Goal: Task Accomplishment & Management: Manage account settings

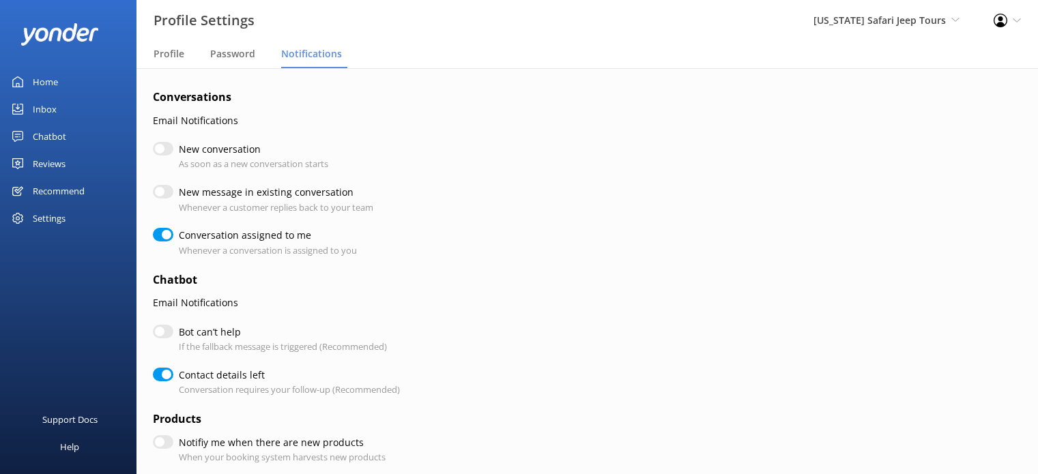
scroll to position [190, 0]
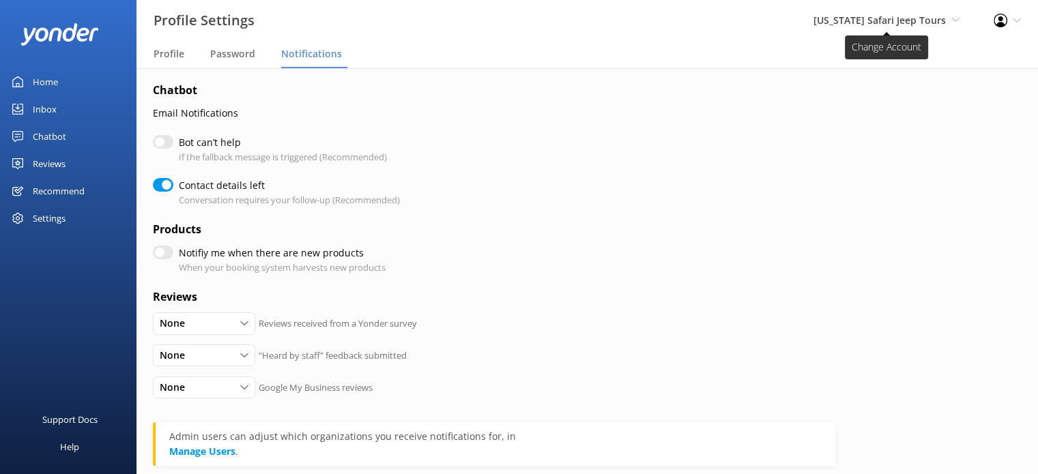
click at [924, 23] on span "[US_STATE] Safari Jeep Tours" at bounding box center [880, 20] width 132 height 13
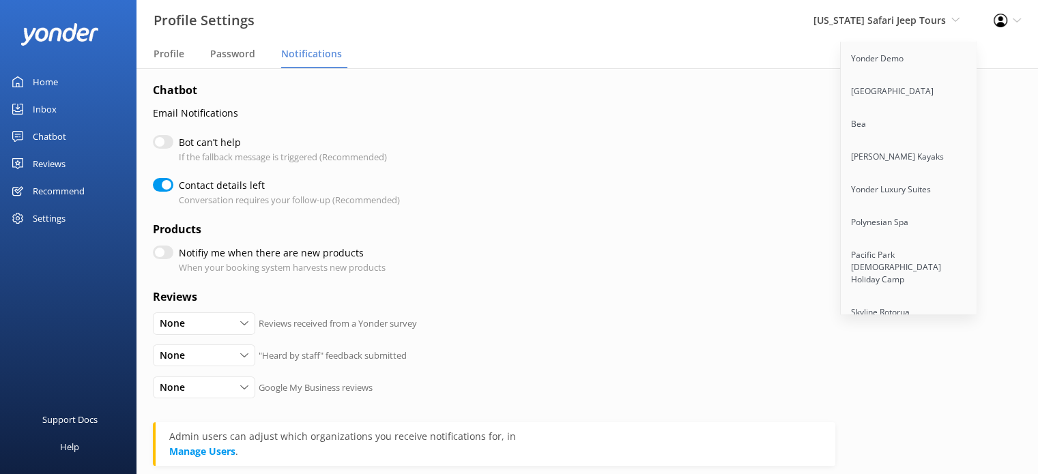
checkbox input "true"
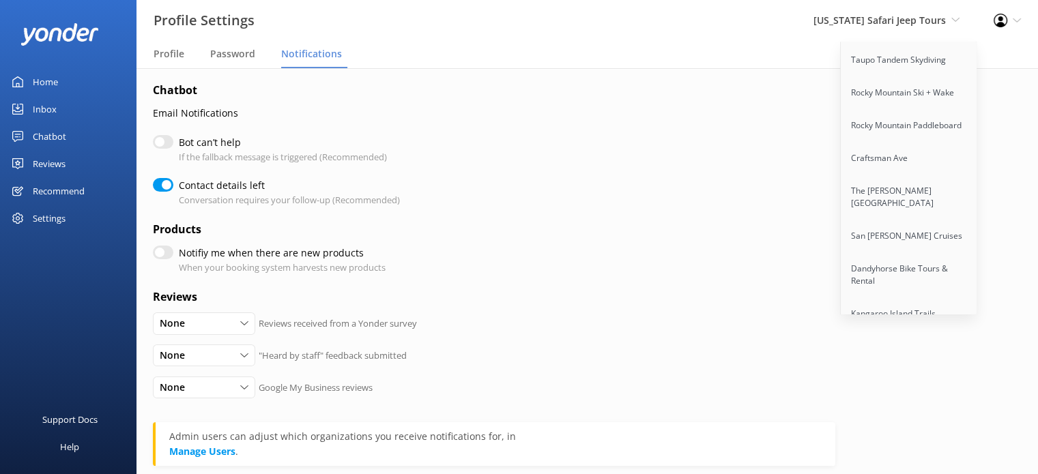
scroll to position [11137, 0]
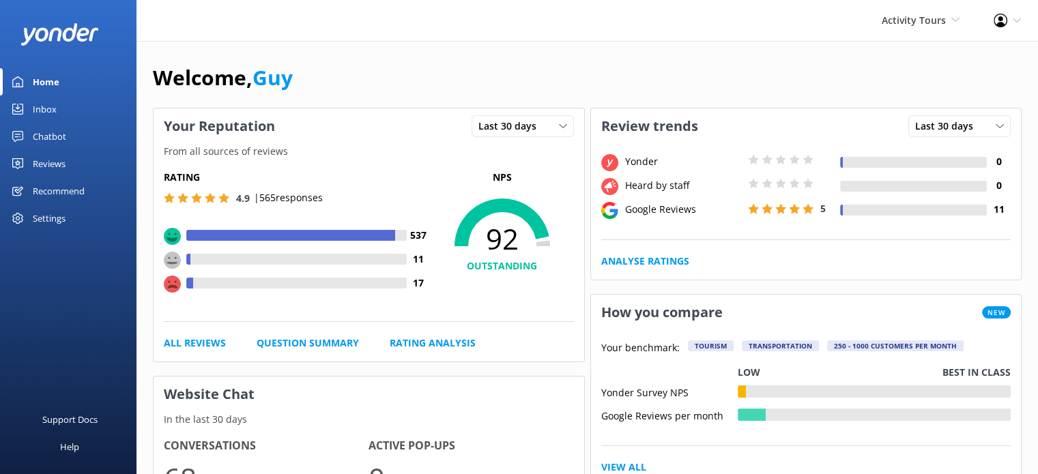
click at [55, 219] on div "Settings" at bounding box center [49, 218] width 33 height 27
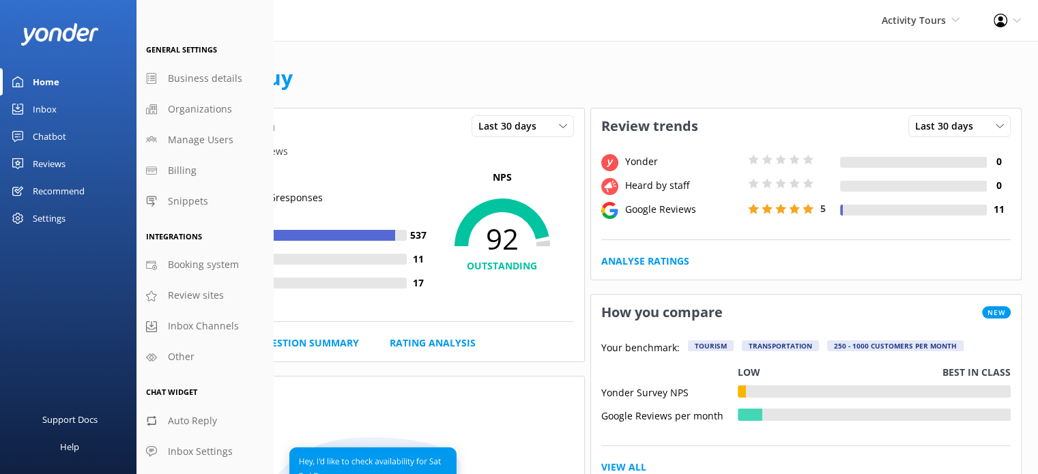
click at [58, 160] on div "Reviews" at bounding box center [49, 163] width 33 height 27
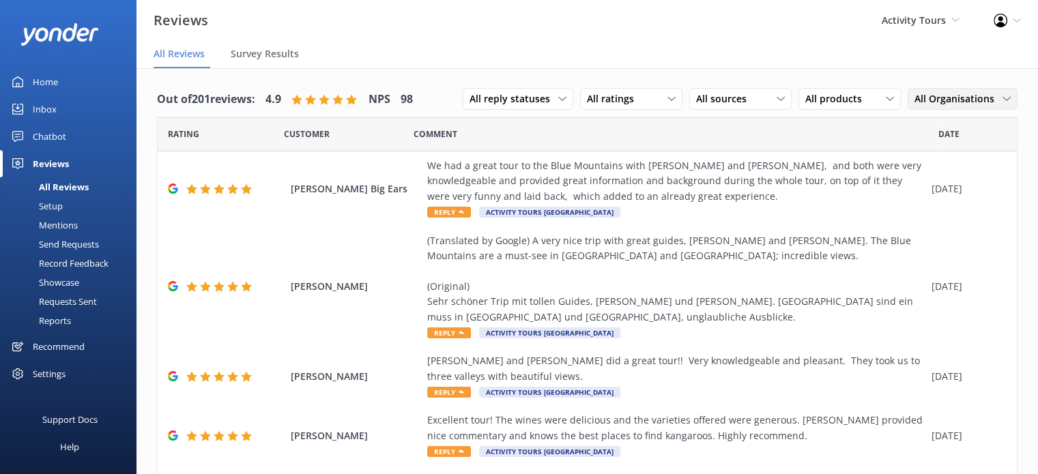
click at [966, 97] on span "All Organisations" at bounding box center [959, 98] width 88 height 15
click at [983, 158] on div "Activity Tours Australia" at bounding box center [969, 162] width 108 height 28
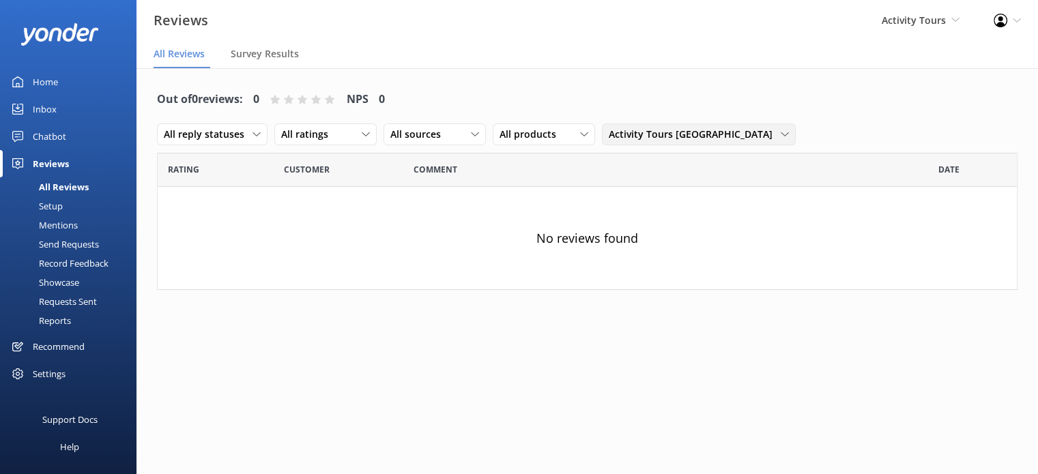
click at [781, 127] on span "Activity Tours Australia" at bounding box center [695, 134] width 172 height 15
click at [756, 211] on div "Boutique Tours Australia" at bounding box center [682, 218] width 147 height 14
click at [592, 127] on div "All products" at bounding box center [544, 134] width 96 height 15
click at [804, 124] on div "Boutique Tours Australia All Organisations Activity Tours Australia Boutique To…" at bounding box center [703, 135] width 202 height 22
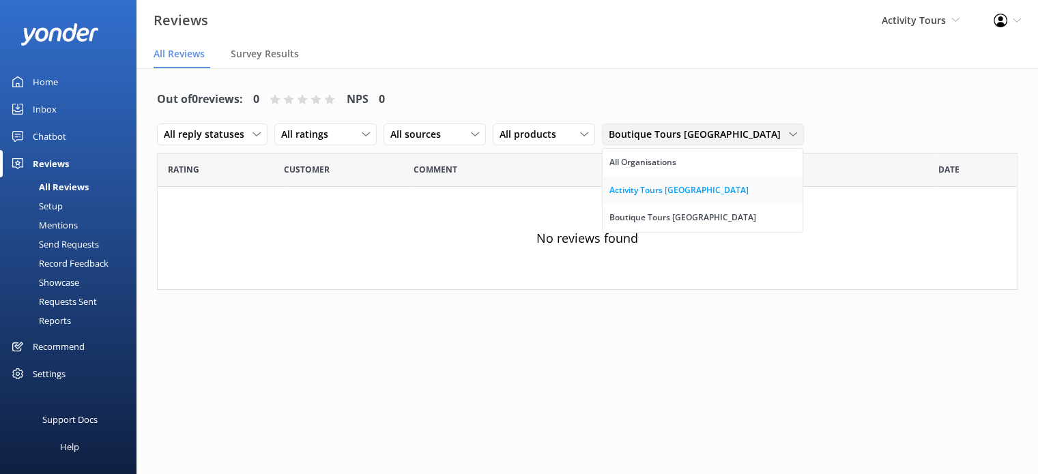
click at [749, 184] on div "Activity Tours Australia" at bounding box center [678, 191] width 139 height 14
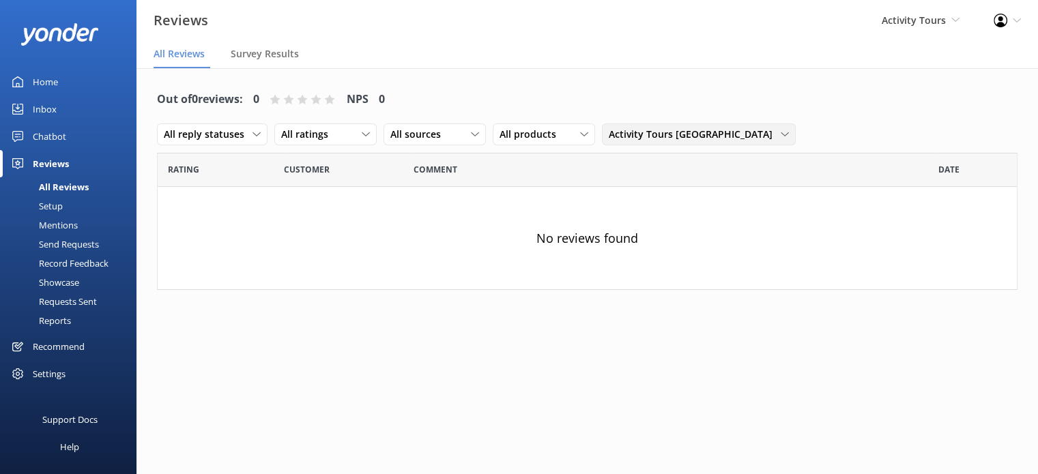
click at [781, 127] on span "Activity Tours Australia" at bounding box center [695, 134] width 172 height 15
click at [676, 156] on div "All Organisations" at bounding box center [642, 163] width 67 height 14
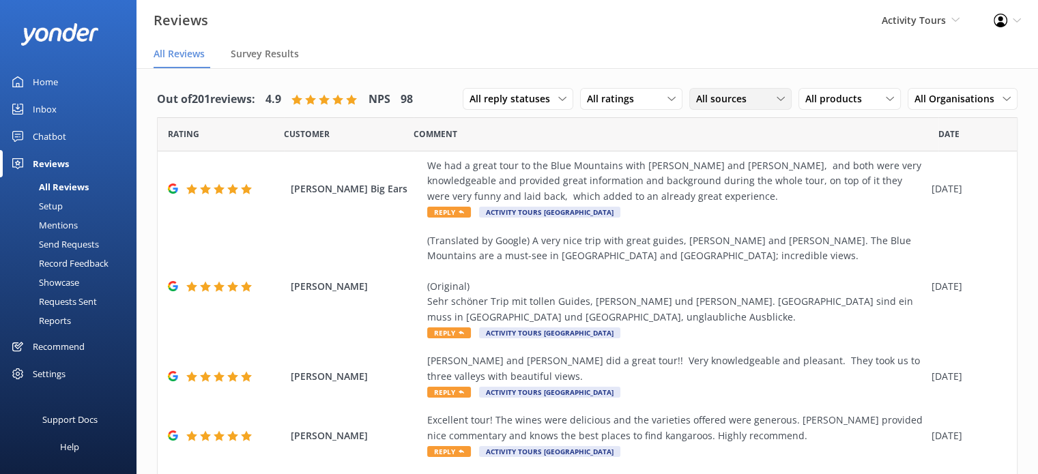
click at [725, 93] on span "All sources" at bounding box center [725, 98] width 59 height 15
click at [734, 154] on div "Yonder survey" at bounding box center [747, 155] width 76 height 14
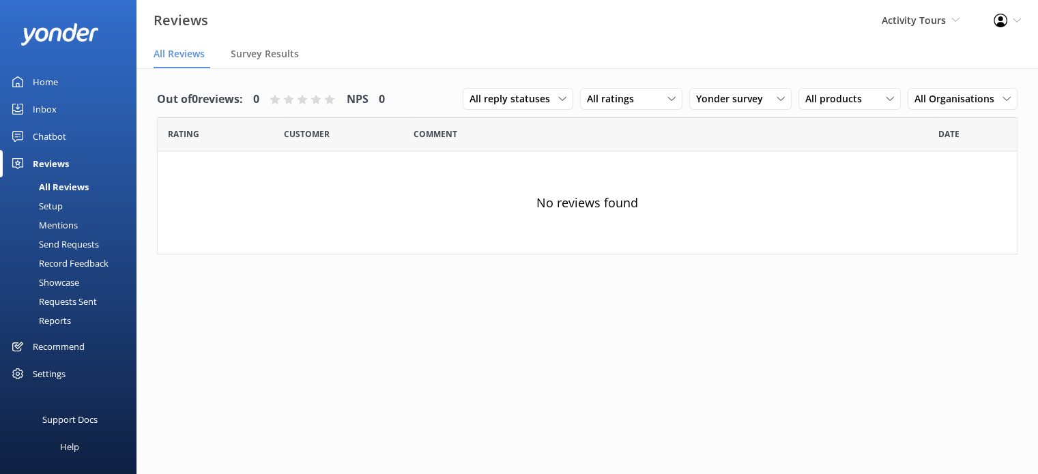
click at [115, 78] on link "Home" at bounding box center [68, 81] width 136 height 27
